Goal: Information Seeking & Learning: Find specific page/section

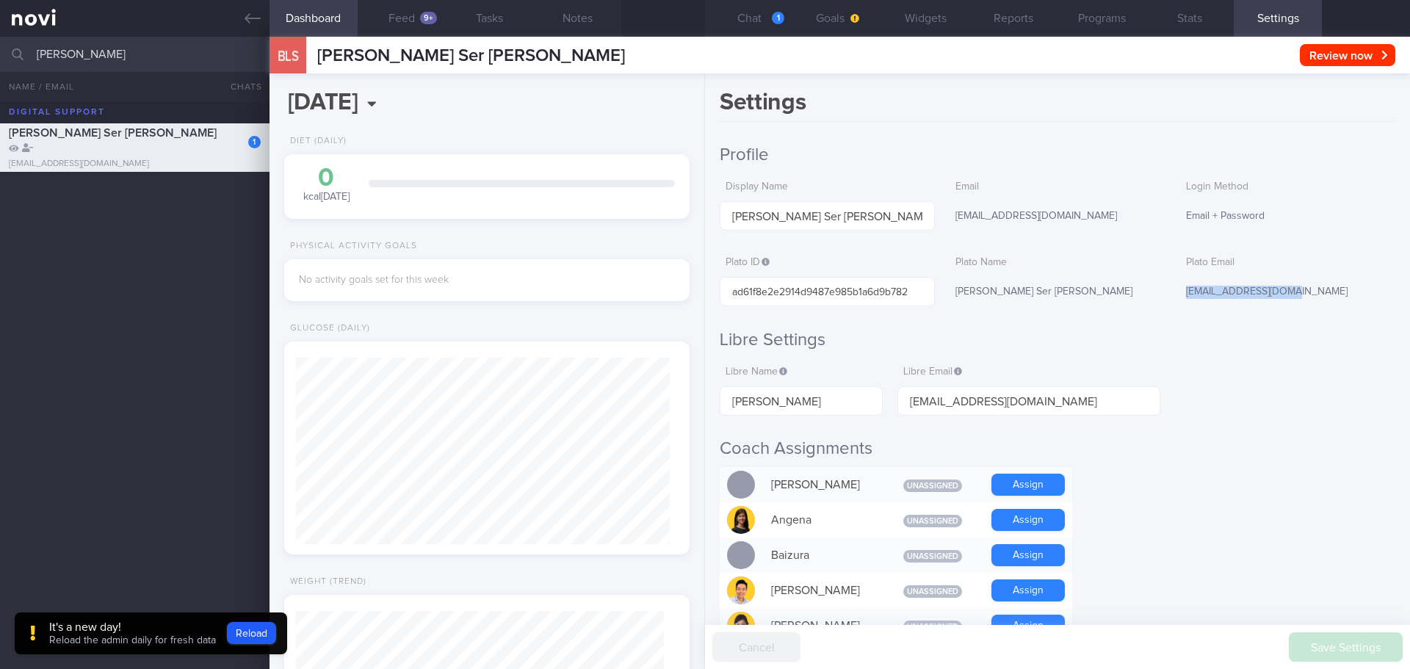
scroll to position [-3196, 0]
drag, startPoint x: 121, startPoint y: 47, endPoint x: 15, endPoint y: 45, distance: 106.5
click at [15, 47] on div "[PERSON_NAME] All active patients Assigned patients All active patients Archive…" at bounding box center [705, 54] width 1410 height 35
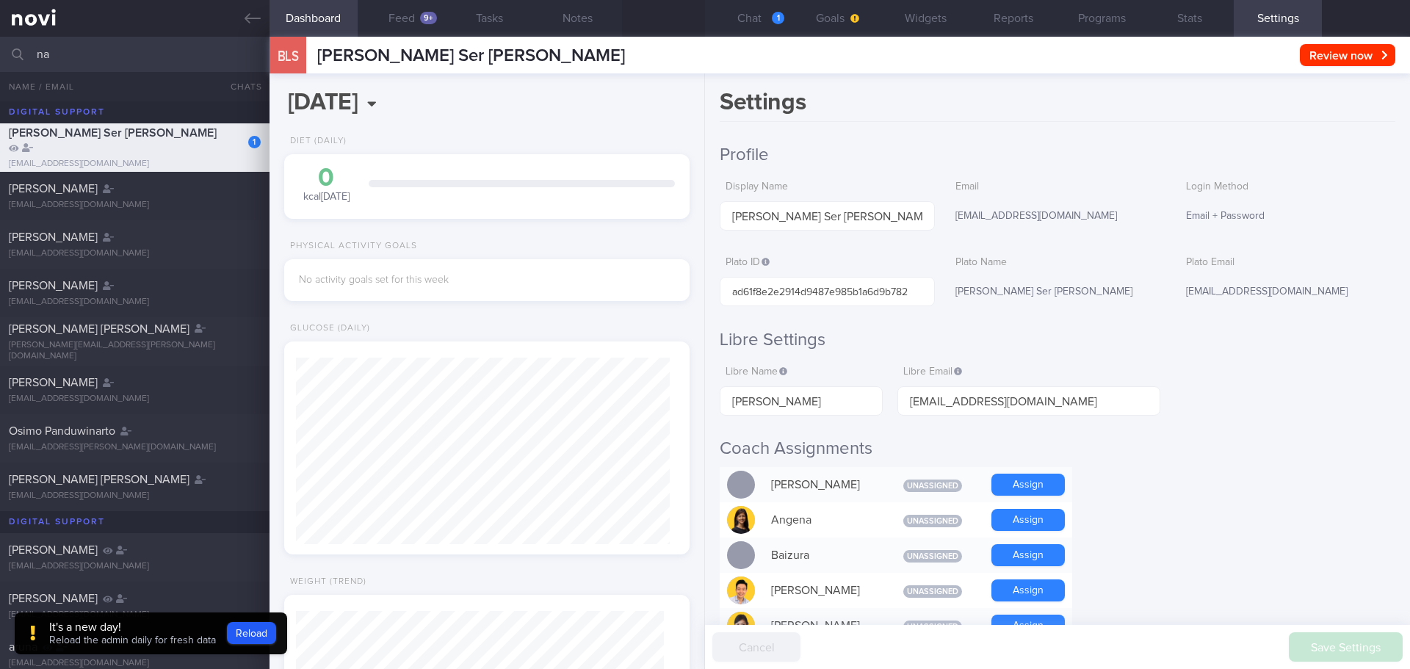
type input "n"
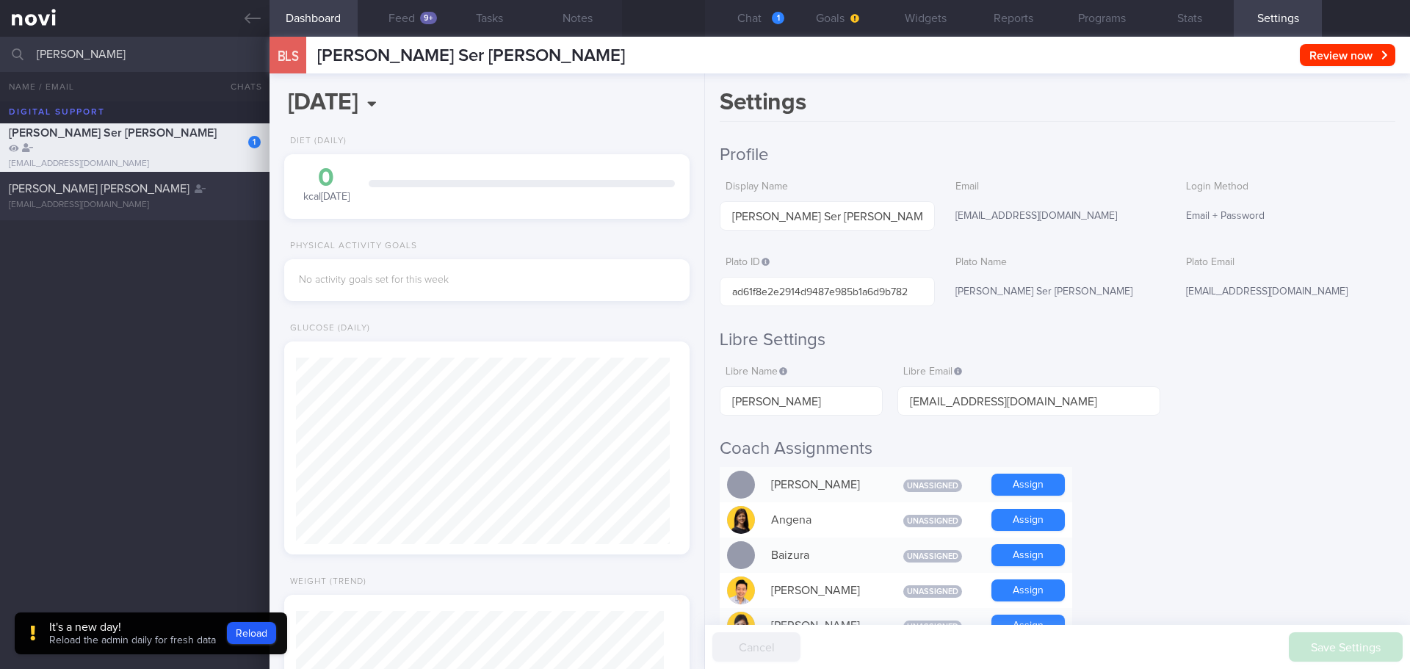
type input "[PERSON_NAME]"
click at [64, 191] on span "[PERSON_NAME] [PERSON_NAME]" at bounding box center [99, 189] width 181 height 12
type input "[DATE]"
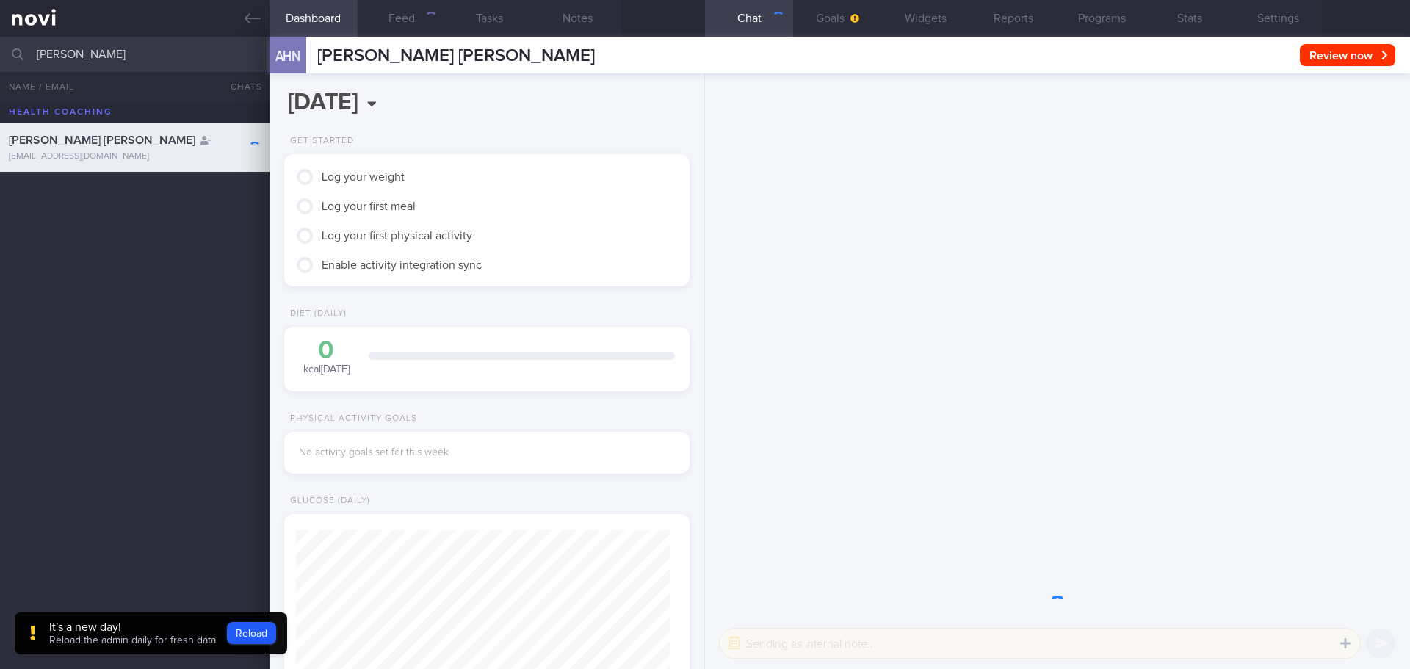
scroll to position [184, 369]
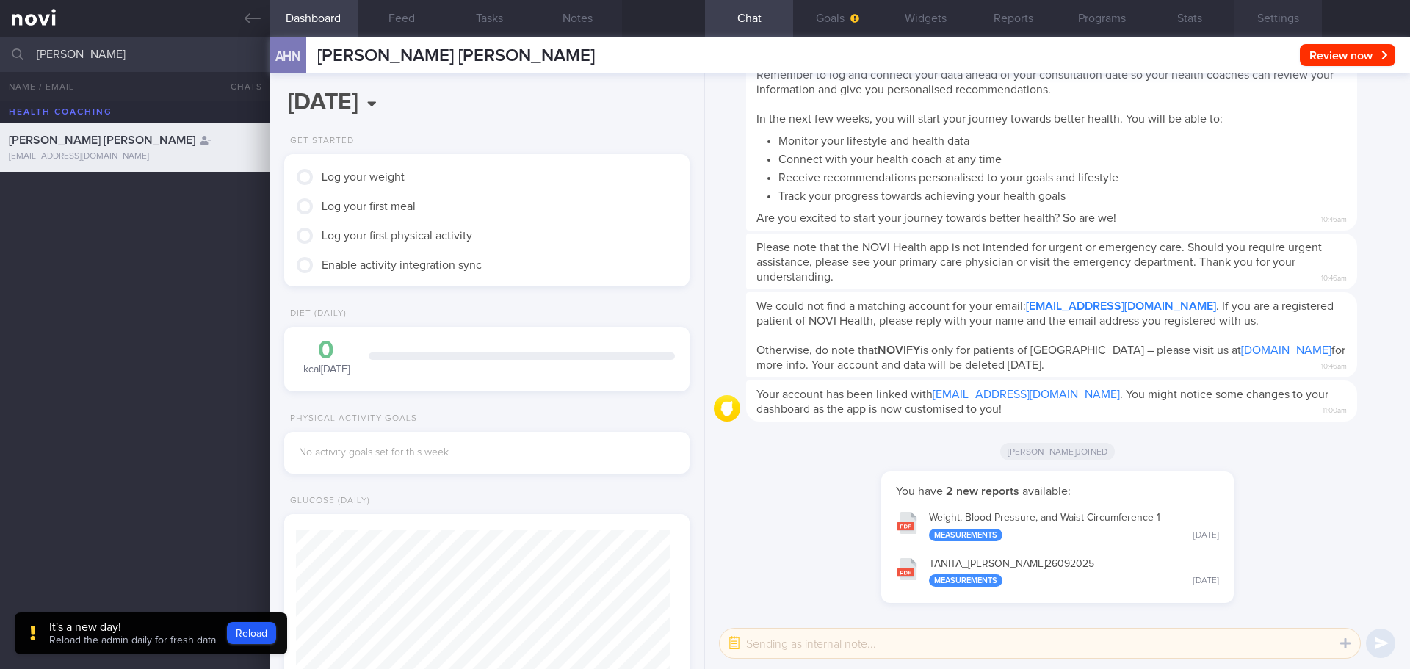
click at [1276, 11] on button "Settings" at bounding box center [1278, 18] width 88 height 37
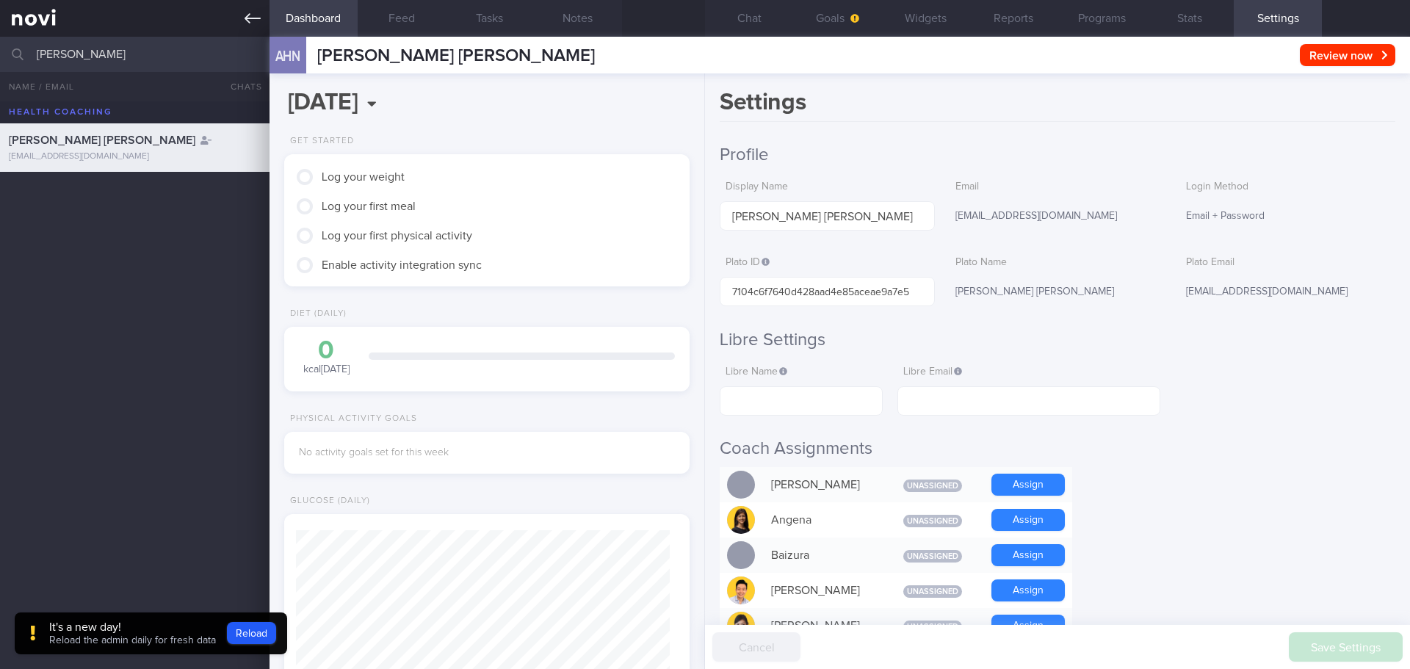
click at [255, 19] on icon at bounding box center [253, 18] width 16 height 16
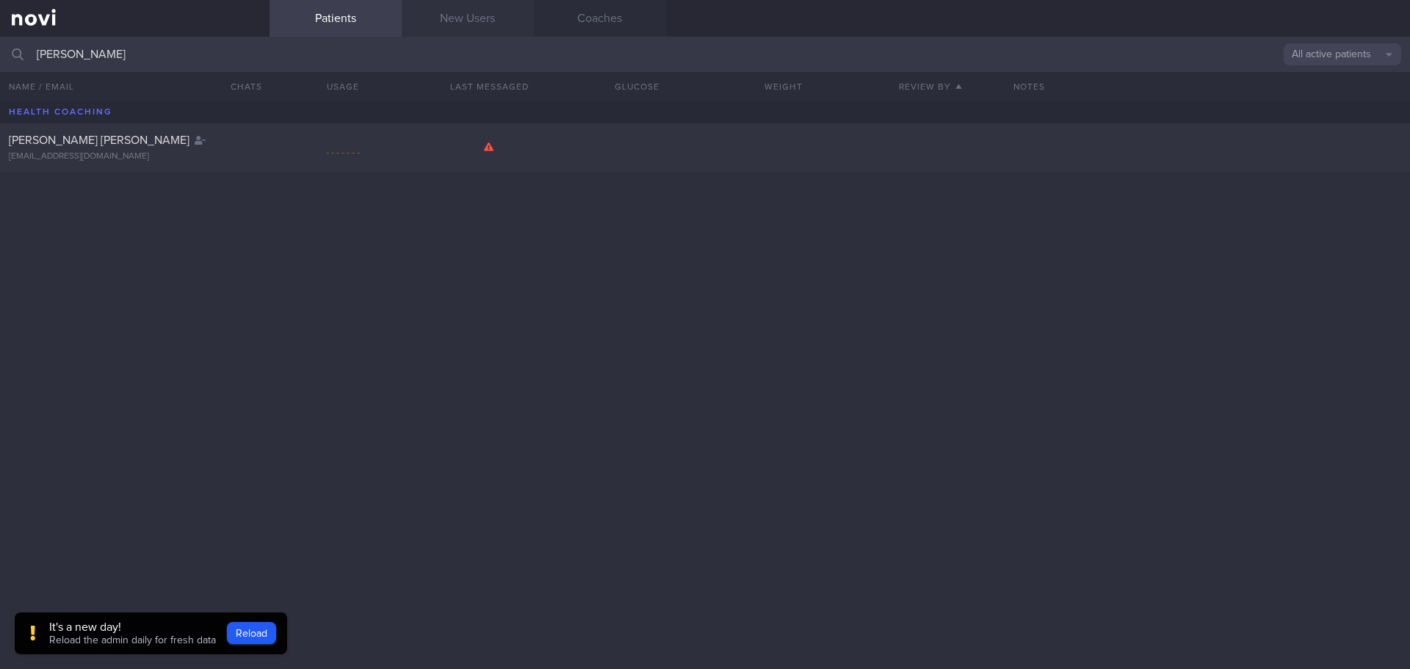
click at [474, 25] on link "New Users" at bounding box center [468, 18] width 132 height 37
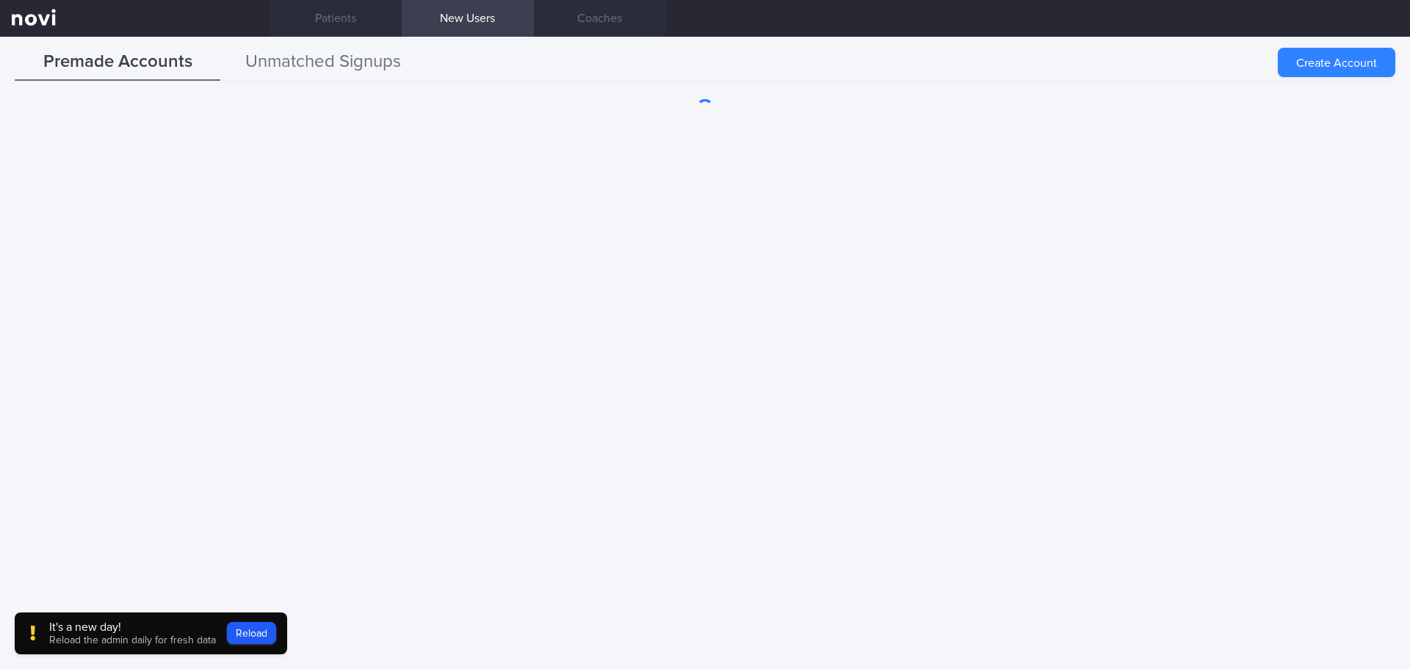
click at [350, 68] on button "Unmatched Signups" at bounding box center [323, 62] width 206 height 37
